Goal: Task Accomplishment & Management: Manage account settings

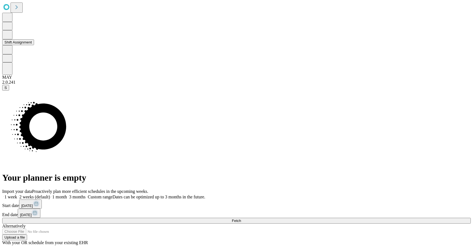
click at [34, 45] on button "Shift Assignment" at bounding box center [18, 42] width 32 height 6
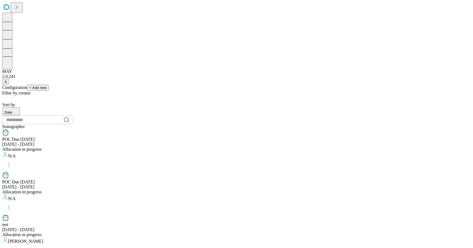
scroll to position [525, 0]
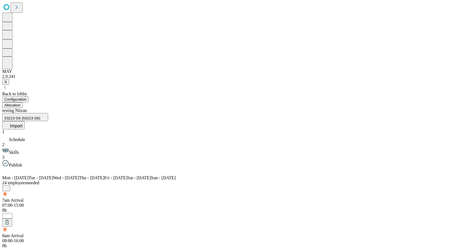
click at [34, 91] on div "Back to lobby" at bounding box center [236, 93] width 469 height 5
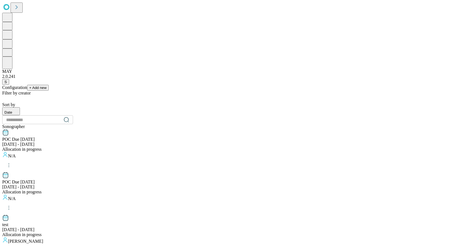
scroll to position [525, 0]
click at [47, 86] on span "+ Add new" at bounding box center [37, 88] width 17 height 4
type input "**********"
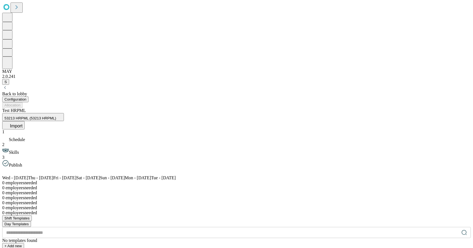
click at [25, 121] on button "Import" at bounding box center [13, 125] width 22 height 8
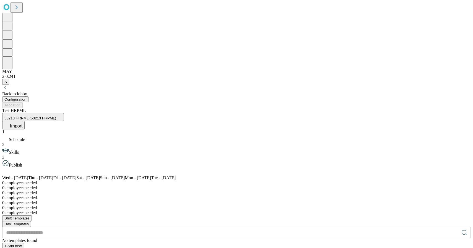
click at [10, 122] on icon at bounding box center [7, 125] width 6 height 6
